Goal: Task Accomplishment & Management: Use online tool/utility

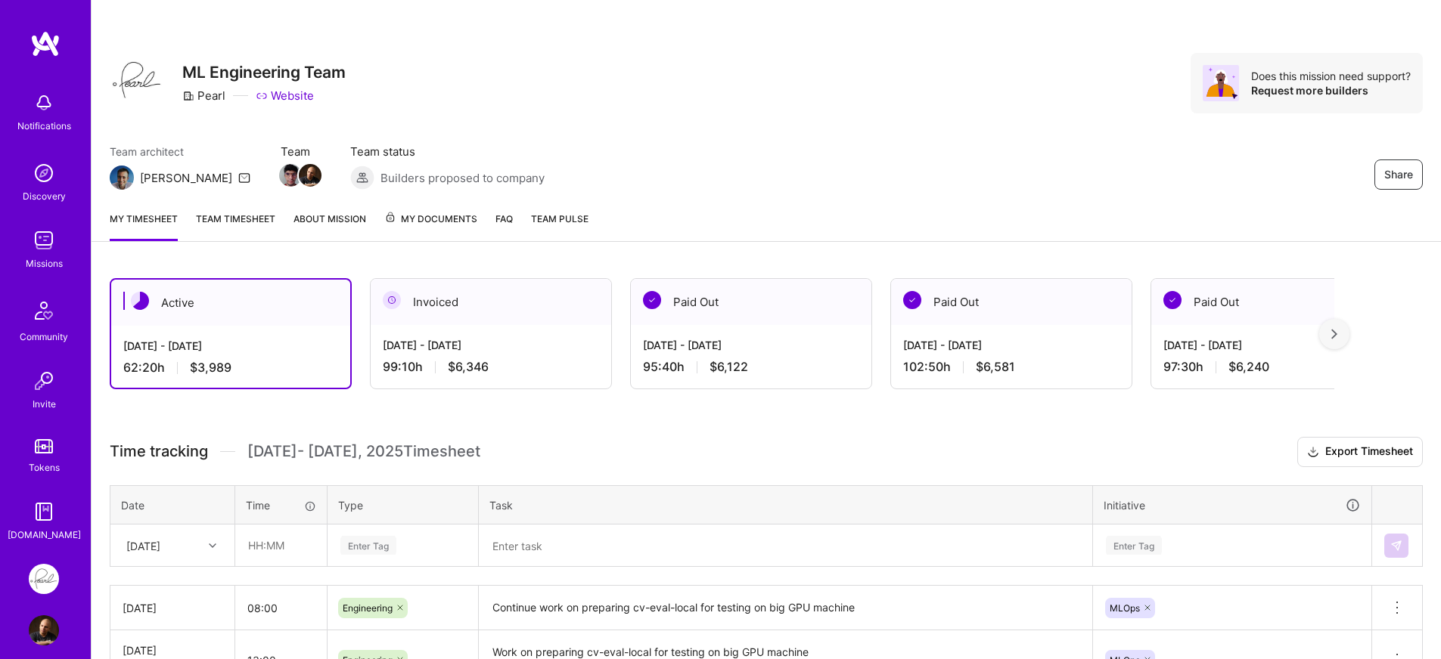
scroll to position [303, 0]
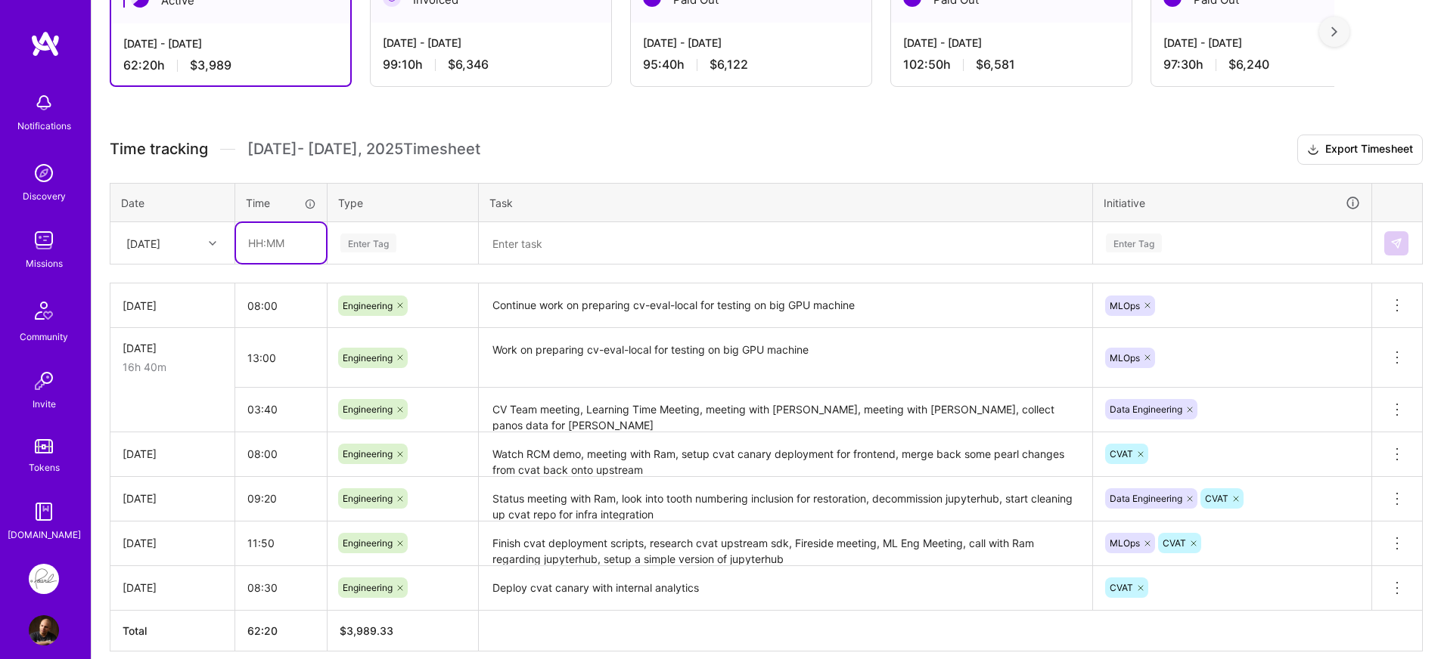
click at [274, 233] on input "text" at bounding box center [281, 243] width 90 height 40
type input "09:20"
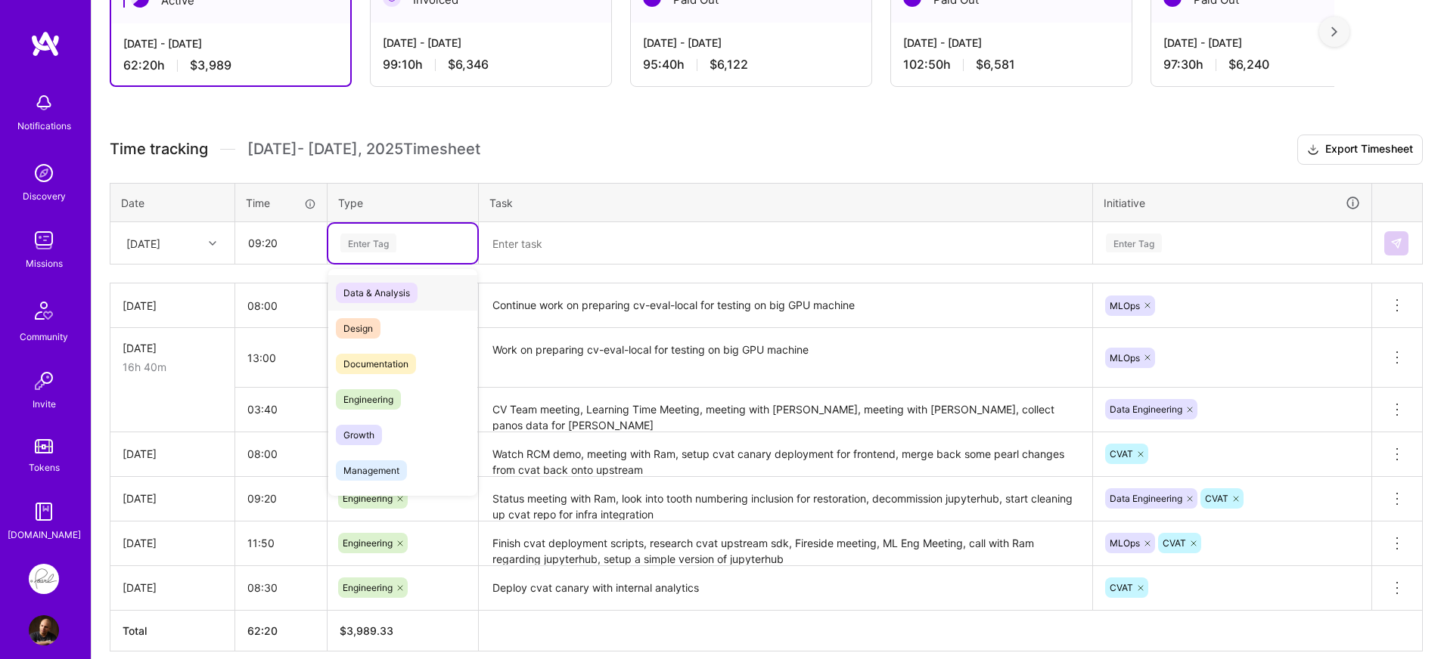
click at [365, 250] on div "Enter Tag" at bounding box center [368, 242] width 56 height 23
click at [389, 408] on span "Engineering" at bounding box center [368, 399] width 65 height 20
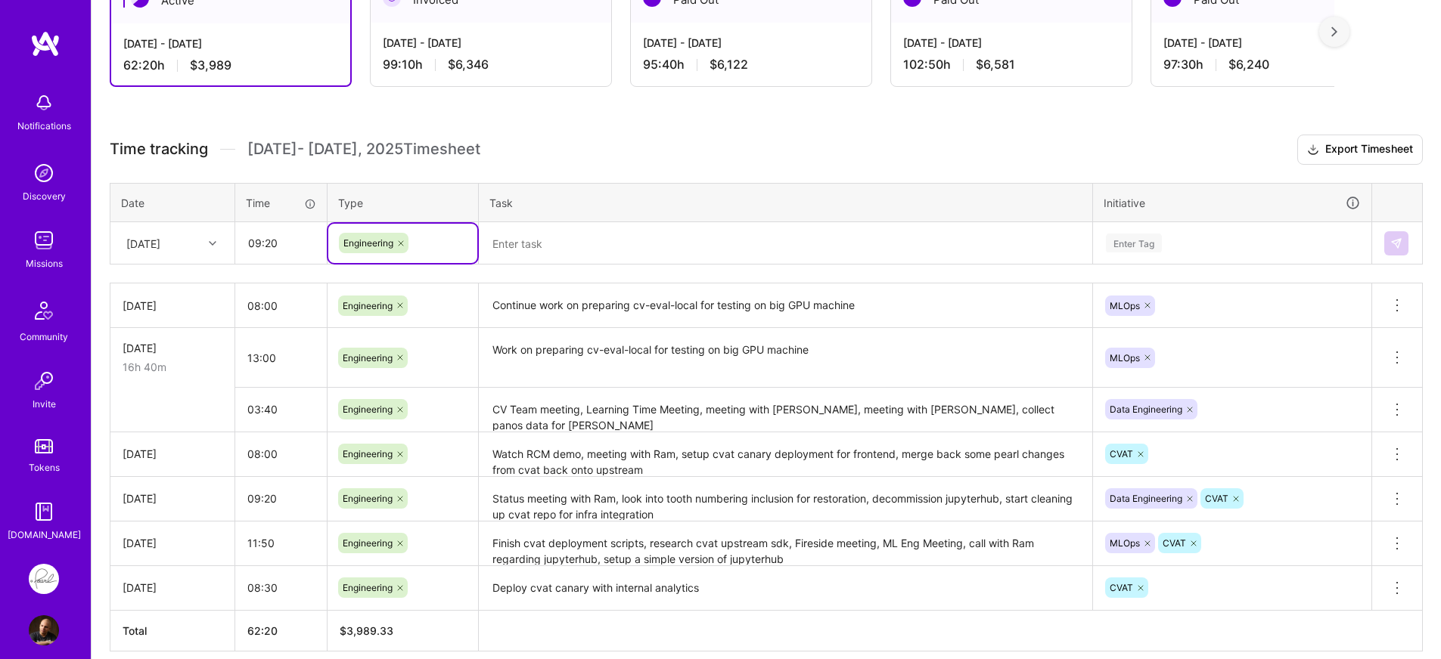
click at [576, 246] on textarea at bounding box center [785, 243] width 610 height 39
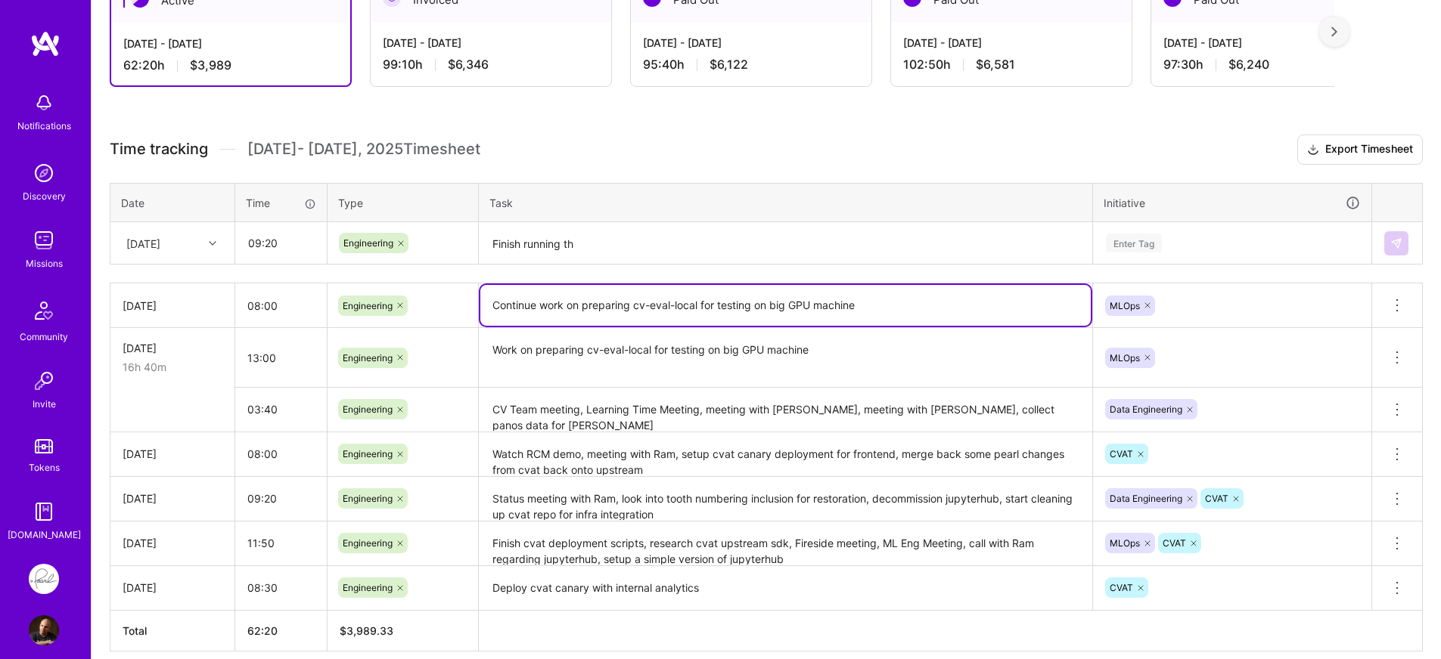
drag, startPoint x: 635, startPoint y: 306, endPoint x: 875, endPoint y: 299, distance: 240.6
click at [875, 299] on textarea "Continue work on preparing cv-eval-local for testing on big GPU machine" at bounding box center [785, 305] width 610 height 41
click at [706, 247] on textarea "Finish running th" at bounding box center [785, 244] width 610 height 40
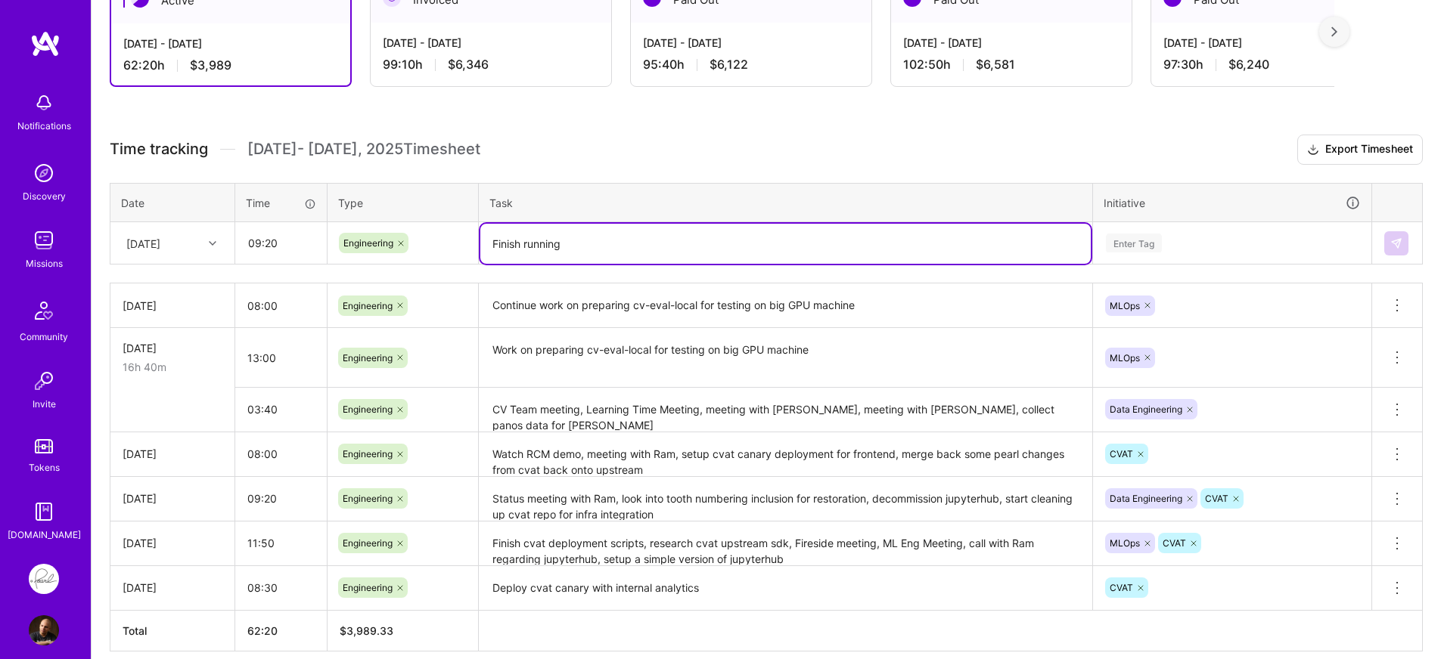
paste textarea "cv-eval-local for testing on big GPU machine"
type textarea "Finish running cv-eval-local on big GPU machine to test pipelines"
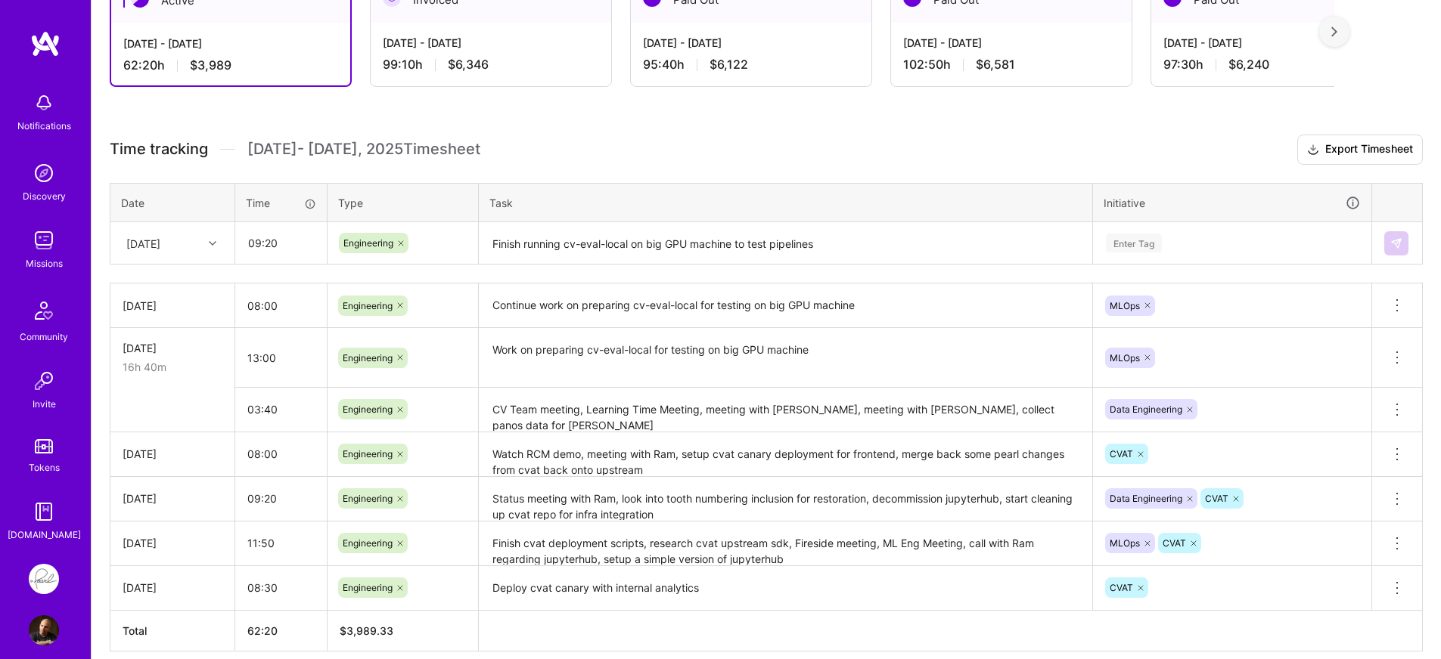
click at [744, 269] on div "Time tracking Sep 1 - Sep 15 , 2025 Timesheet Export Timesheet Date Time Type T…" at bounding box center [766, 393] width 1313 height 517
click at [1166, 245] on div "Enter Tag" at bounding box center [1232, 243] width 256 height 19
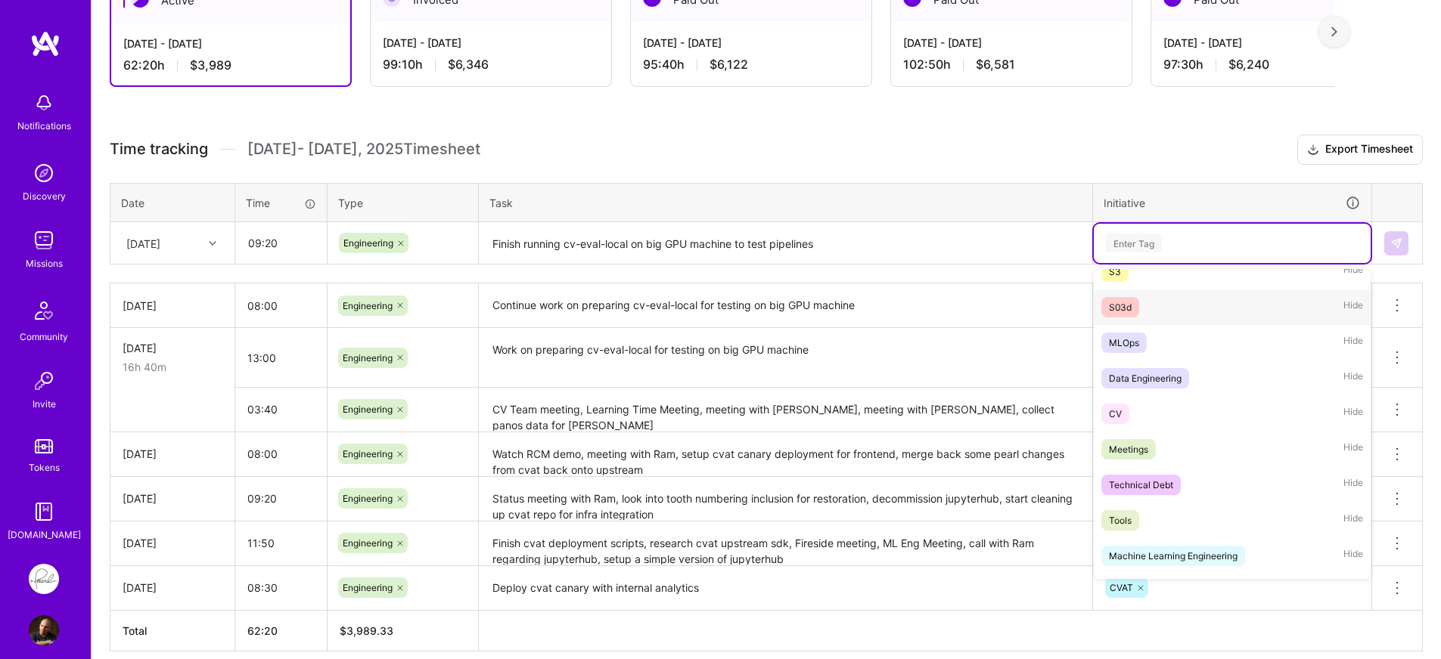
scroll to position [278, 0]
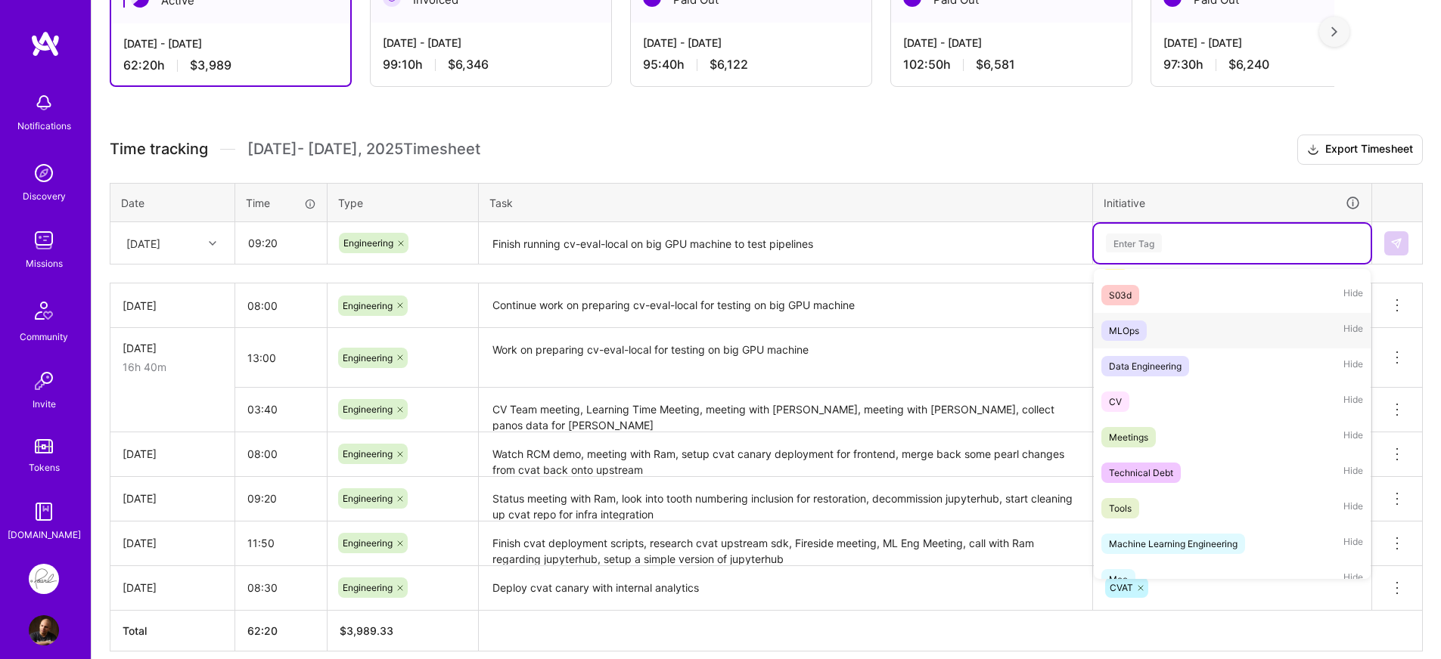
click at [1119, 342] on div "MLOps Hide" at bounding box center [1232, 331] width 277 height 36
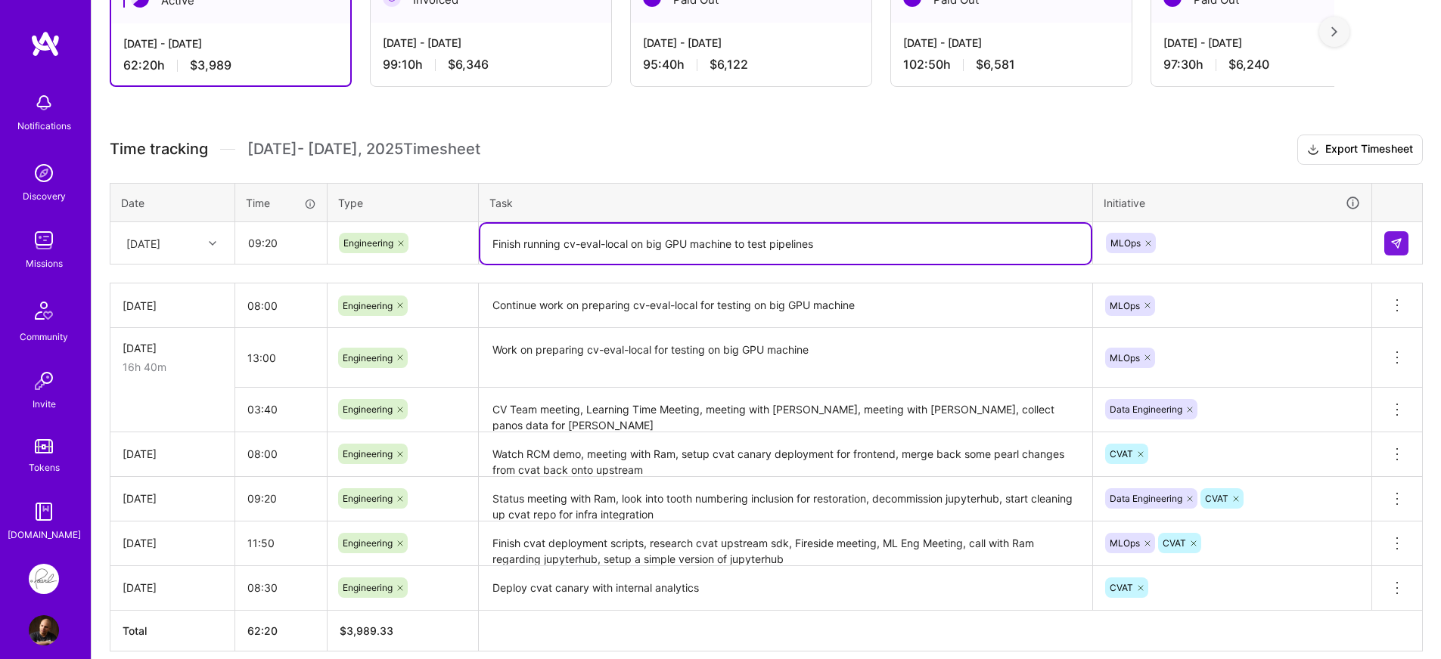
click at [903, 231] on textarea "Finish running cv-eval-local on big GPU machine to test pipelines" at bounding box center [785, 244] width 610 height 40
click at [154, 247] on div "[DATE]" at bounding box center [143, 243] width 34 height 16
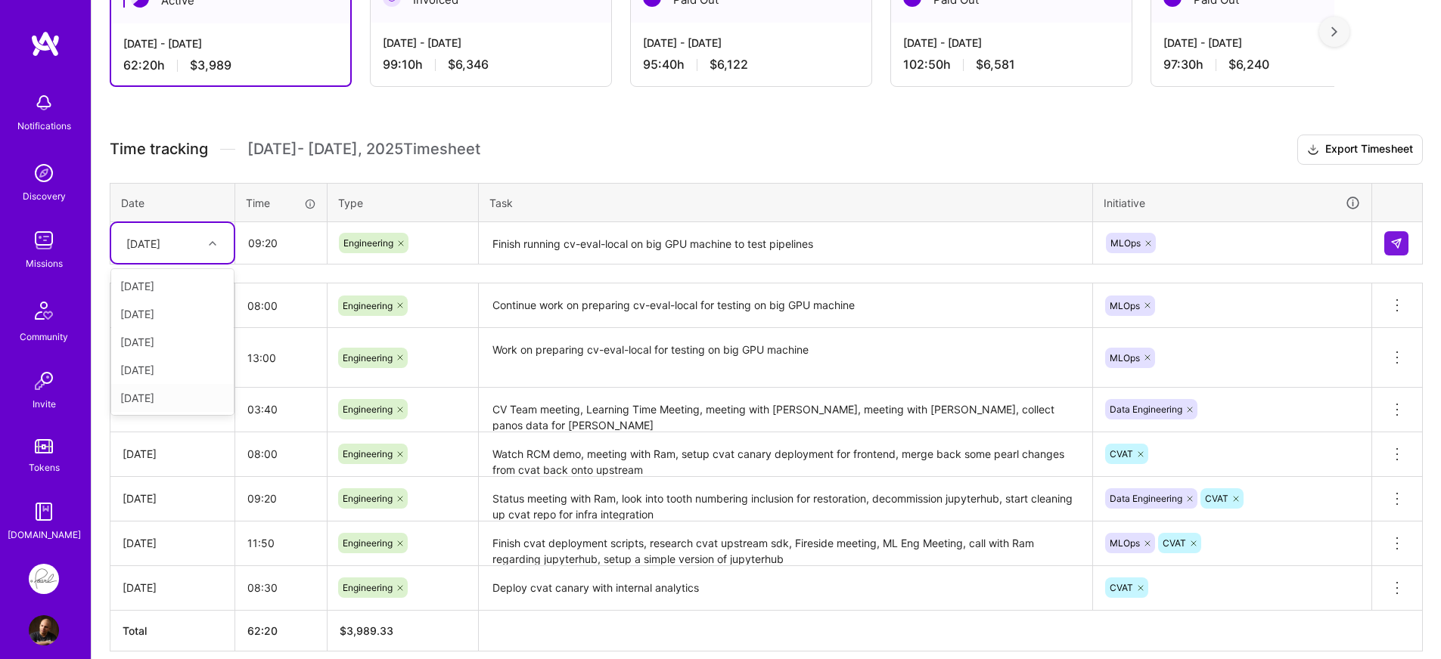
click at [624, 155] on h3 "Time tracking [DATE] - [DATE] Timesheet Export Timesheet" at bounding box center [766, 150] width 1313 height 30
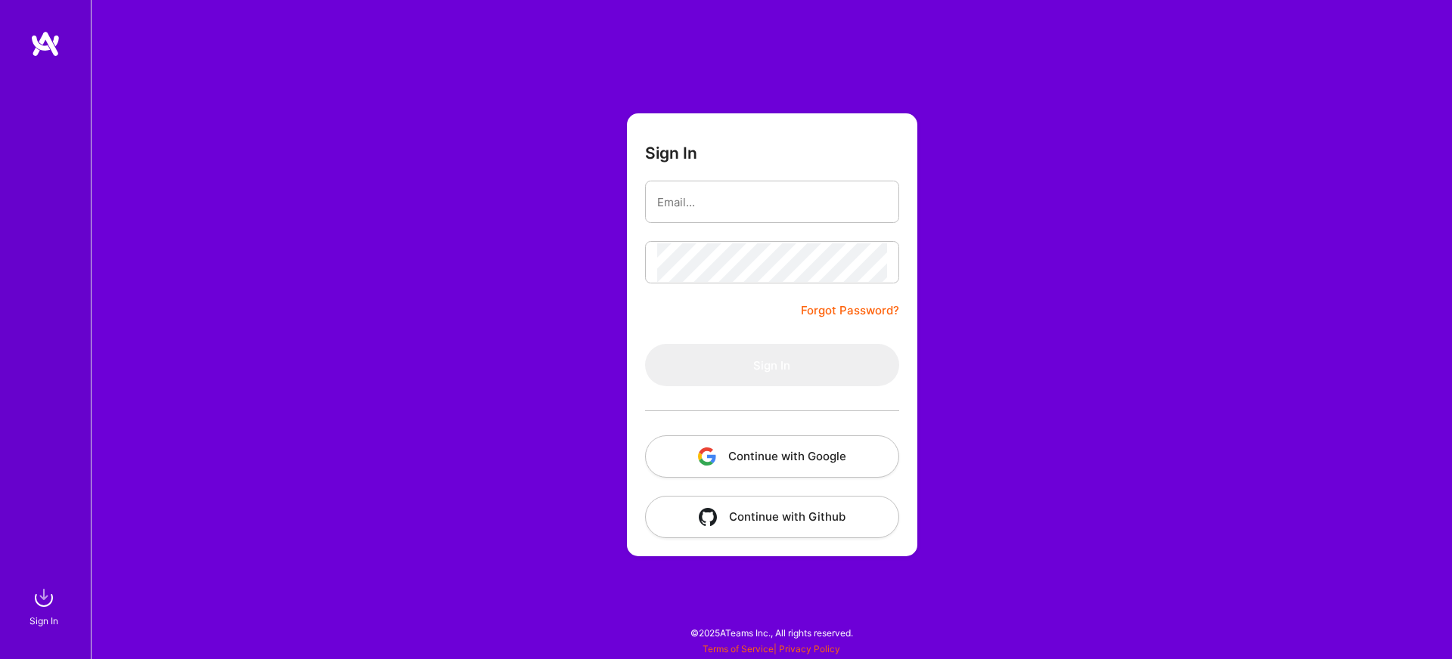
click at [746, 467] on button "Continue with Google" at bounding box center [772, 457] width 254 height 42
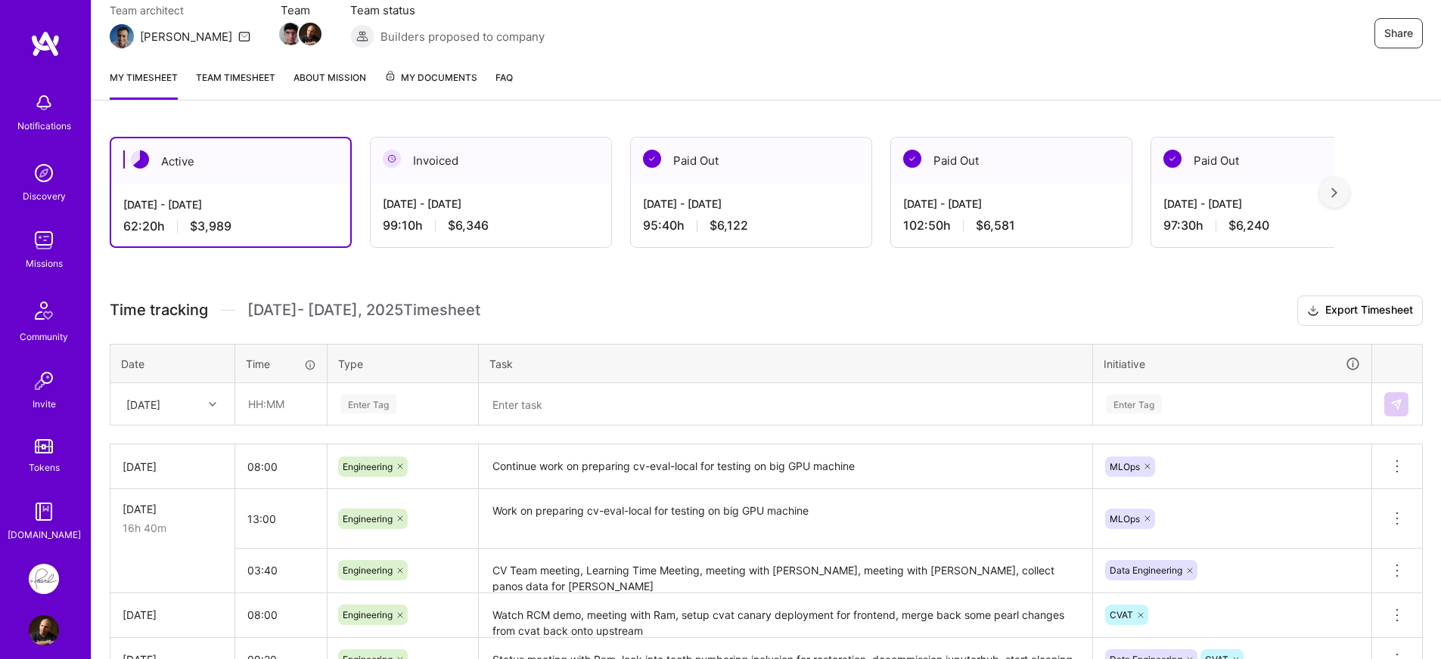
scroll to position [151, 0]
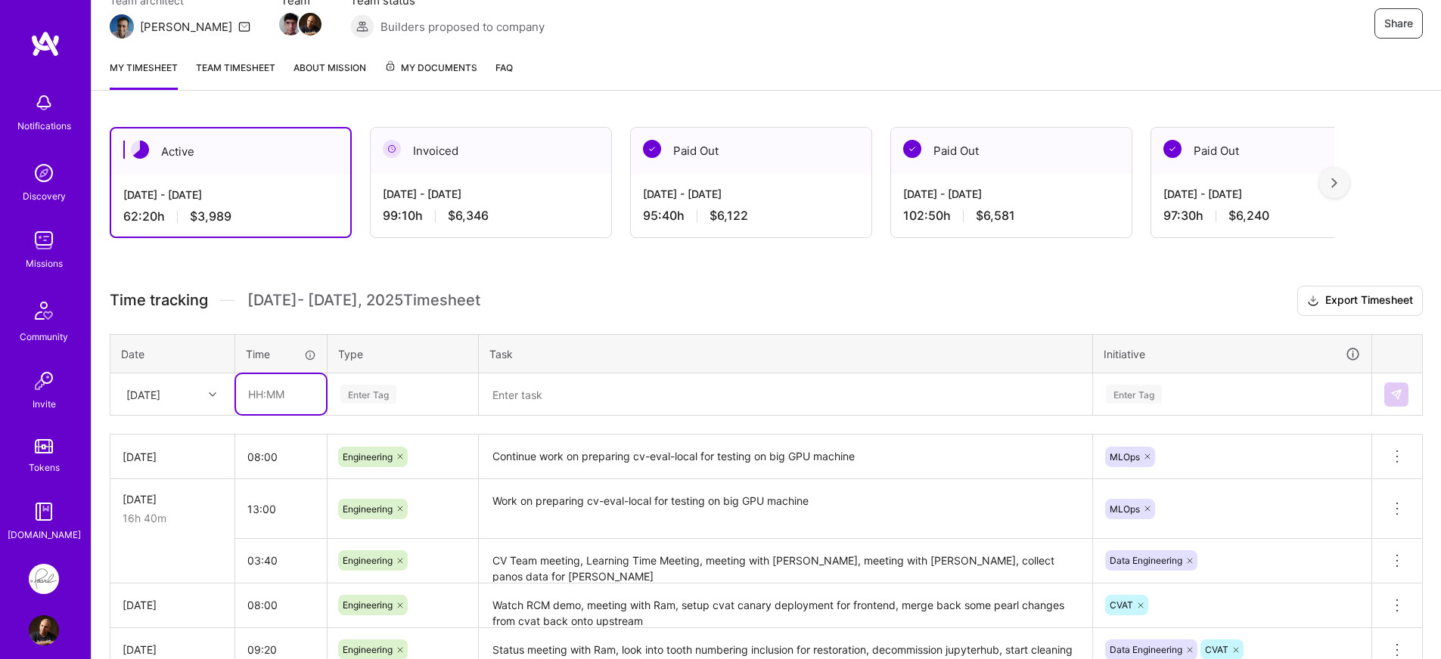
click at [290, 398] on input "text" at bounding box center [281, 394] width 90 height 40
type input "09:20"
click at [411, 400] on div "Enter Tag" at bounding box center [403, 394] width 128 height 19
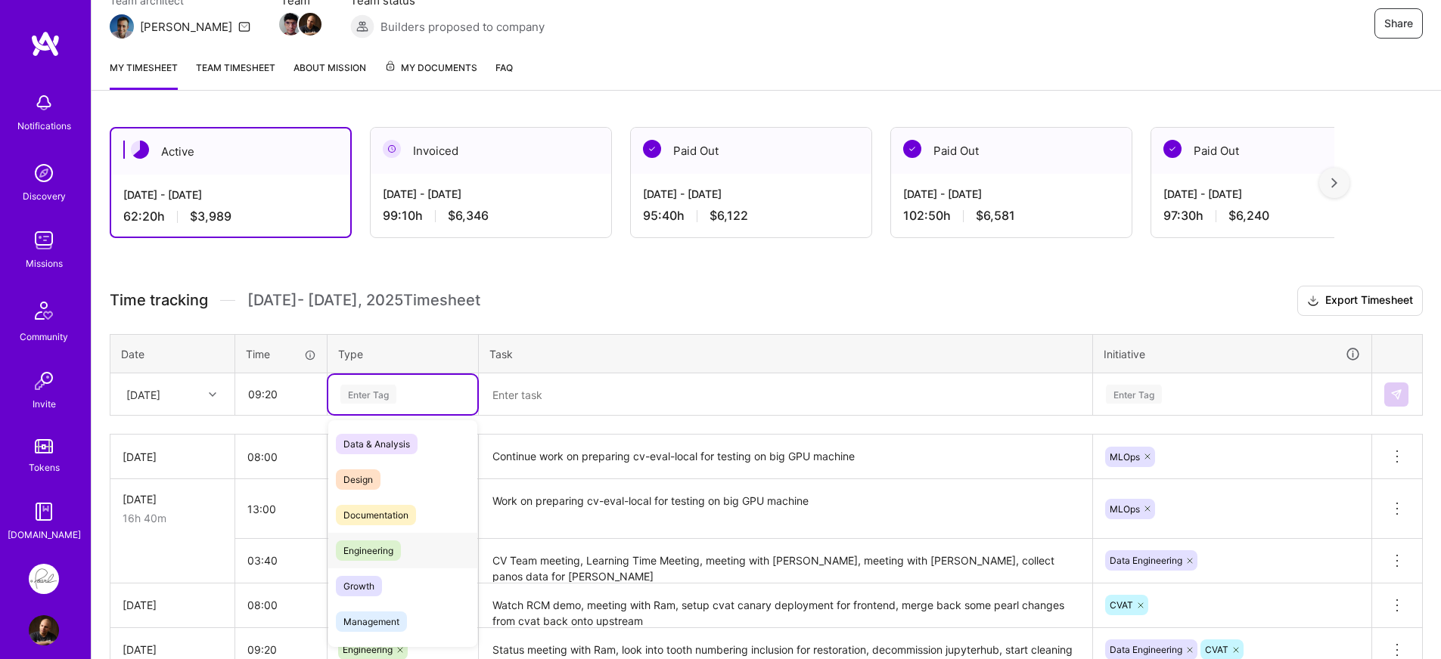
click at [380, 554] on span "Engineering" at bounding box center [368, 551] width 65 height 20
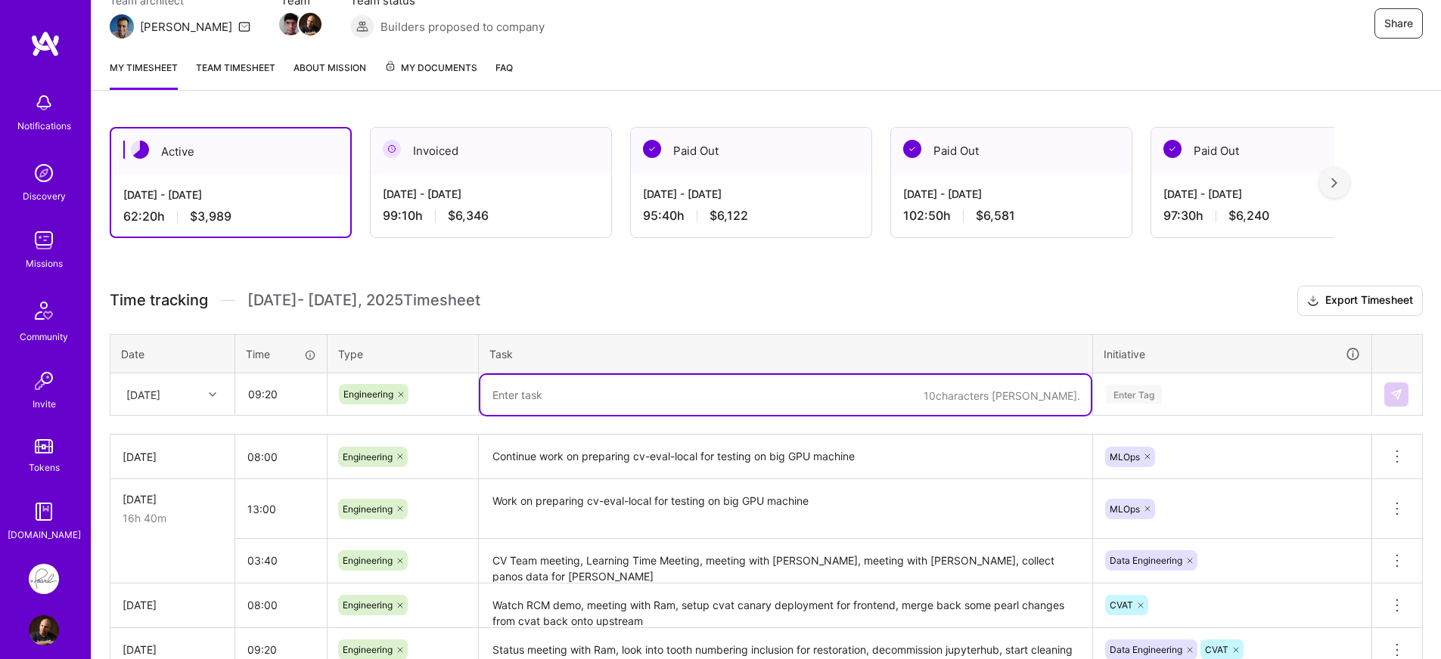
click at [605, 407] on textarea at bounding box center [785, 395] width 610 height 40
paste textarea "Finish running cv-eval-local on big GPU machine to test pipelines"
type textarea "Finish running cv-eval-local on big GPU machine to test pipelines"
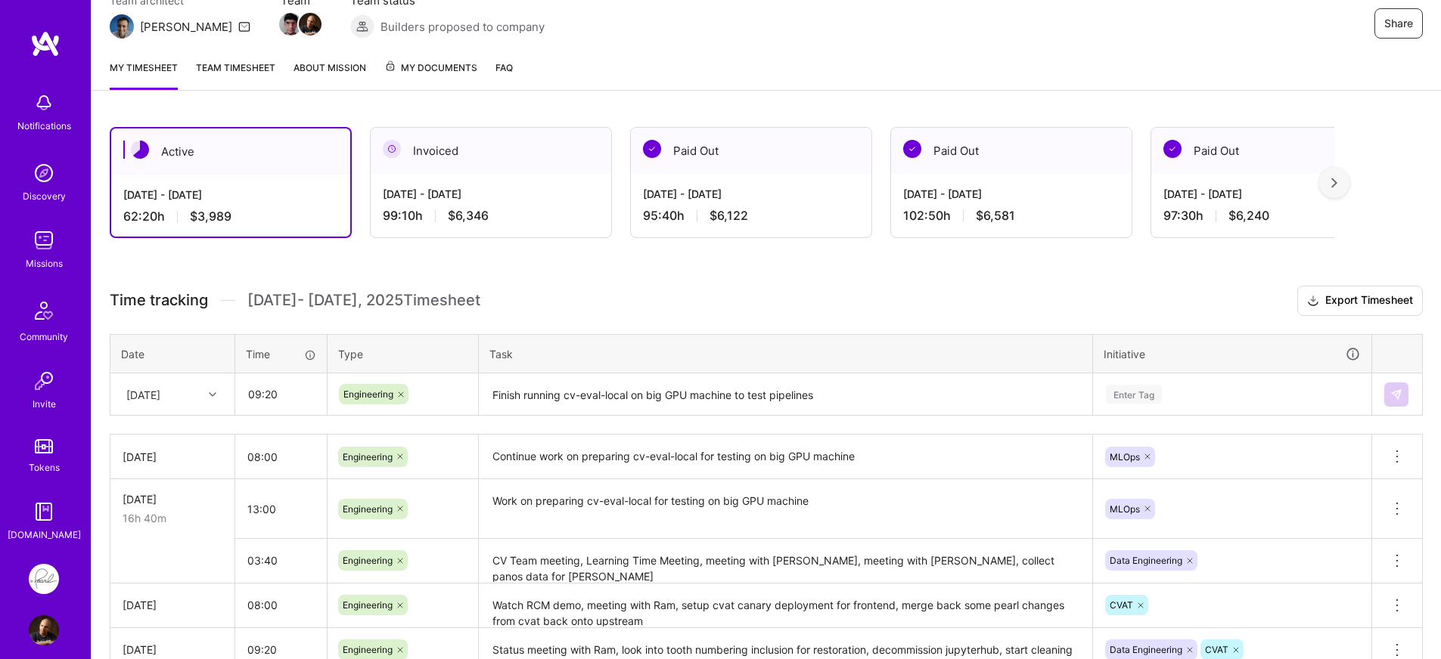
click at [590, 427] on div "Time tracking [DATE] - [DATE] Timesheet Export Timesheet Date Time Type Task In…" at bounding box center [766, 544] width 1313 height 517
click at [1213, 396] on div "Enter Tag" at bounding box center [1232, 394] width 277 height 39
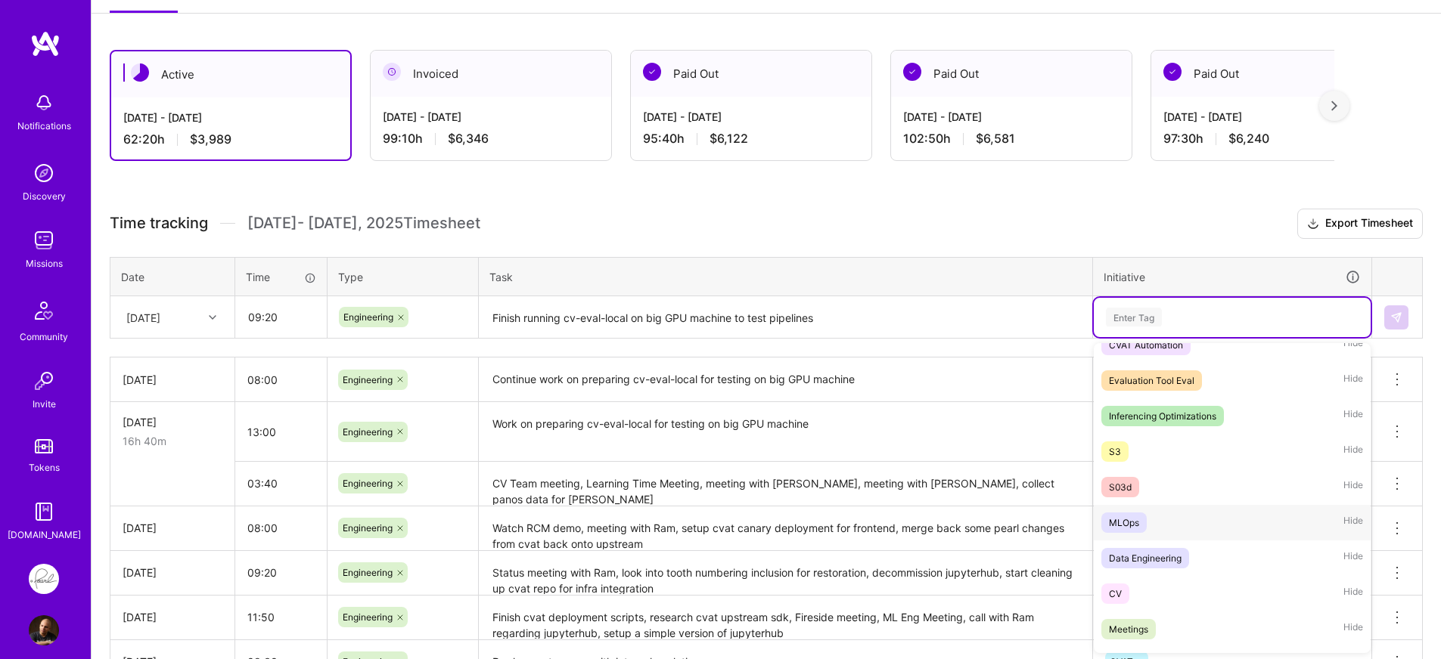
scroll to position [169, 0]
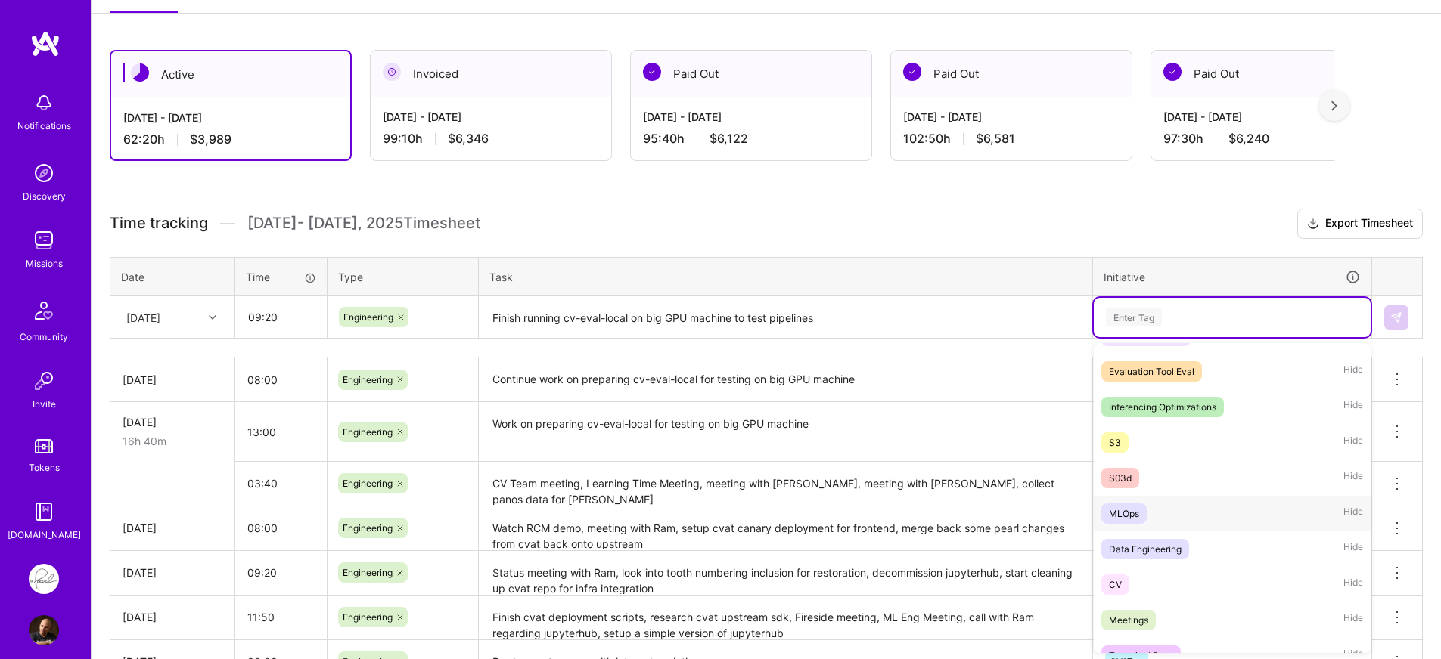
click at [1159, 516] on div "MLOps Hide" at bounding box center [1232, 514] width 277 height 36
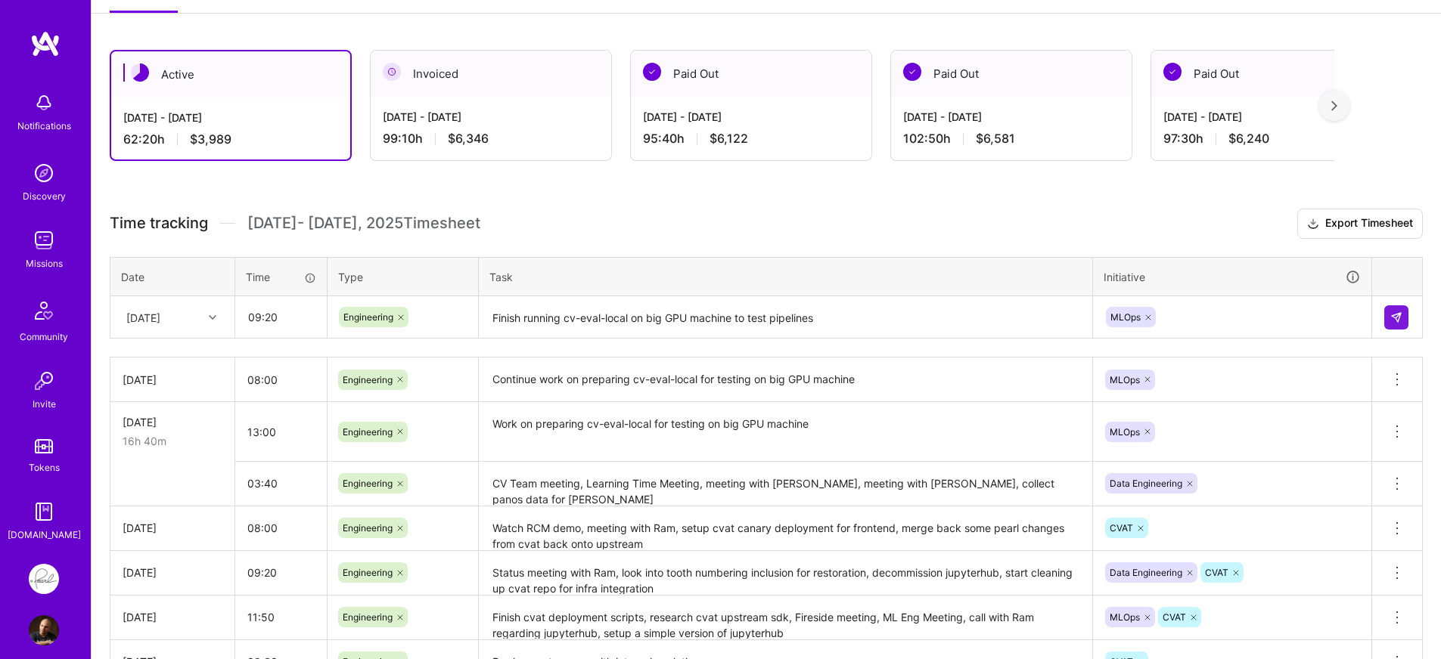
click at [817, 212] on h3 "Time tracking [DATE] - [DATE] Timesheet Export Timesheet" at bounding box center [766, 224] width 1313 height 30
click at [139, 315] on div "[DATE]" at bounding box center [143, 317] width 34 height 16
click at [161, 521] on div "[DATE]" at bounding box center [172, 528] width 123 height 28
click at [820, 209] on h3 "Time tracking [DATE] - [DATE] Timesheet Export Timesheet" at bounding box center [766, 224] width 1313 height 30
click at [1399, 315] on img at bounding box center [1396, 318] width 12 height 12
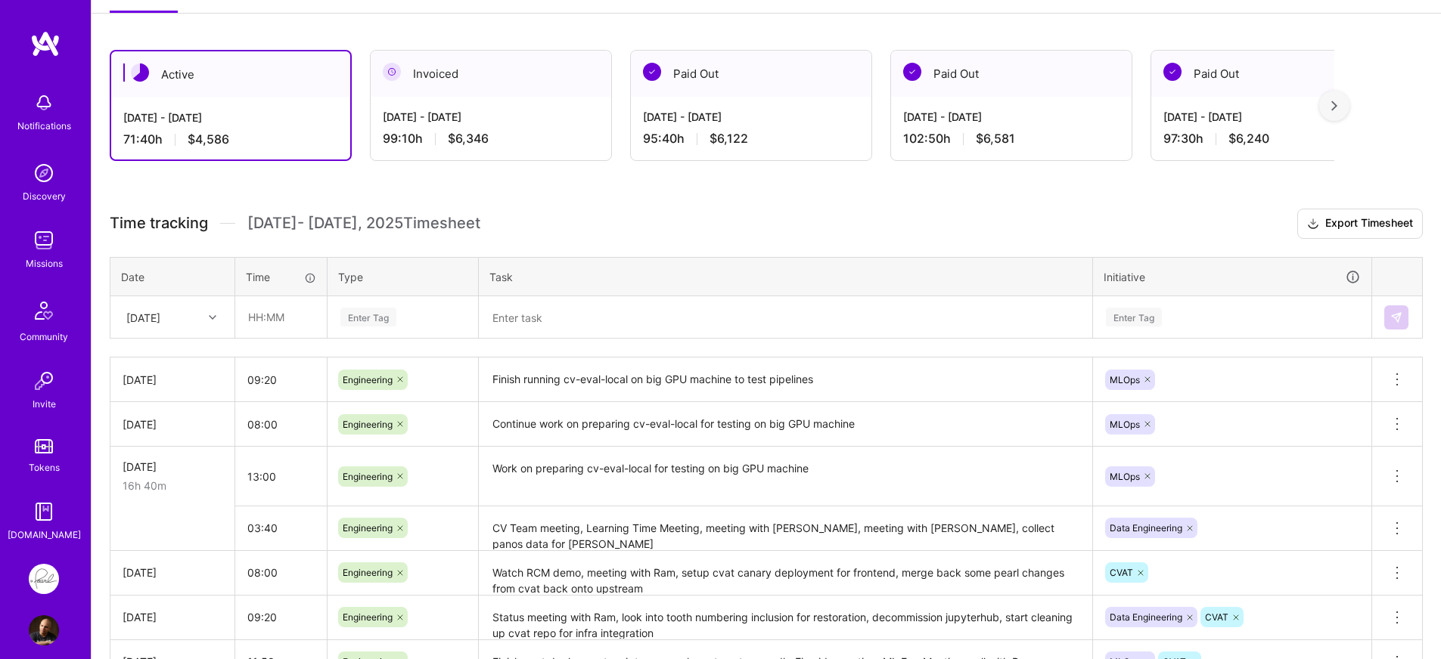
click at [637, 242] on div "Time tracking [DATE] - [DATE] Timesheet Export Timesheet Date Time Type Task In…" at bounding box center [766, 490] width 1313 height 562
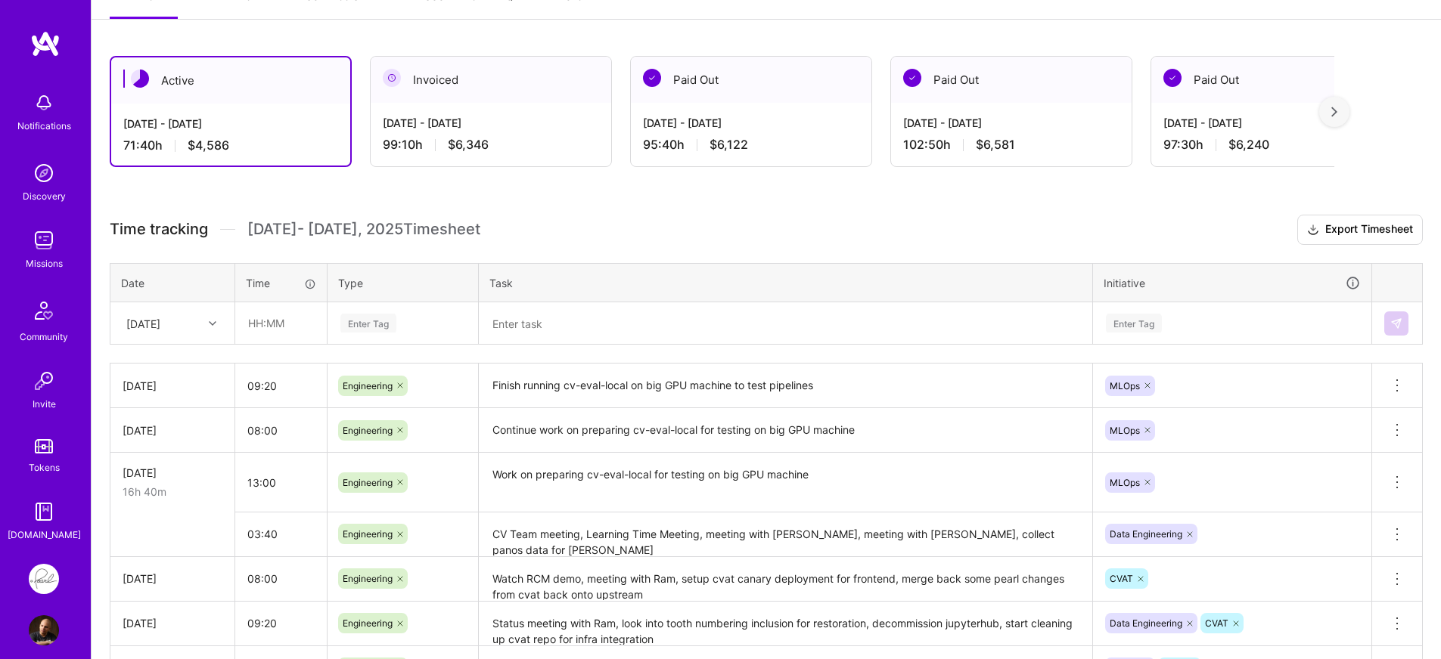
click at [637, 243] on h3 "Time tracking [DATE] - [DATE] Timesheet Export Timesheet" at bounding box center [766, 230] width 1313 height 30
click at [1334, 231] on button "Export Timesheet" at bounding box center [1360, 230] width 126 height 30
